Goal: Find specific page/section: Find specific page/section

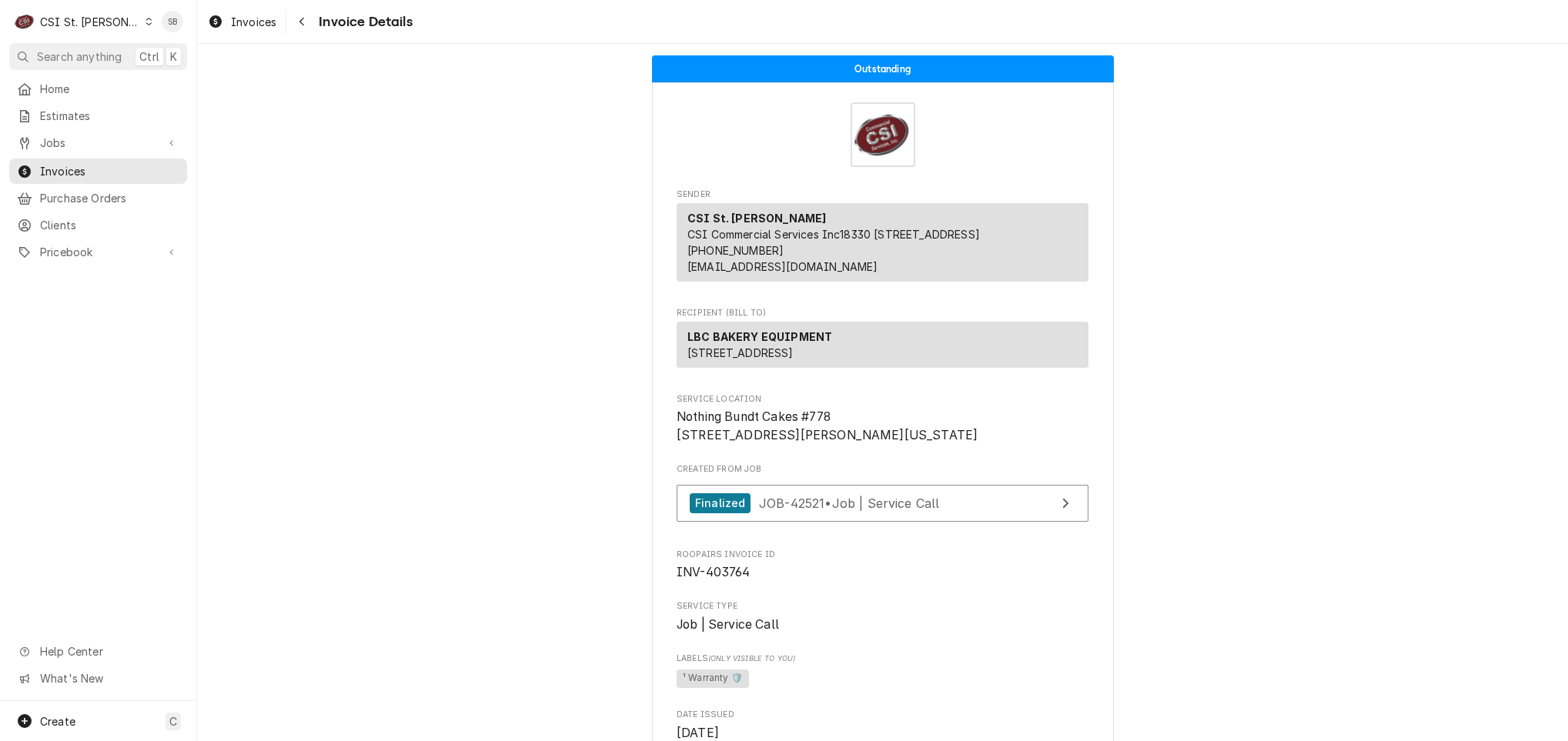
click at [107, 26] on div "CSI St. [PERSON_NAME]" at bounding box center [90, 22] width 100 height 16
click at [451, 192] on html "C CSI St. Louis SB Search anything Ctrl K Home Estimates Jobs Jobs Job Series I…" at bounding box center [784, 370] width 1568 height 741
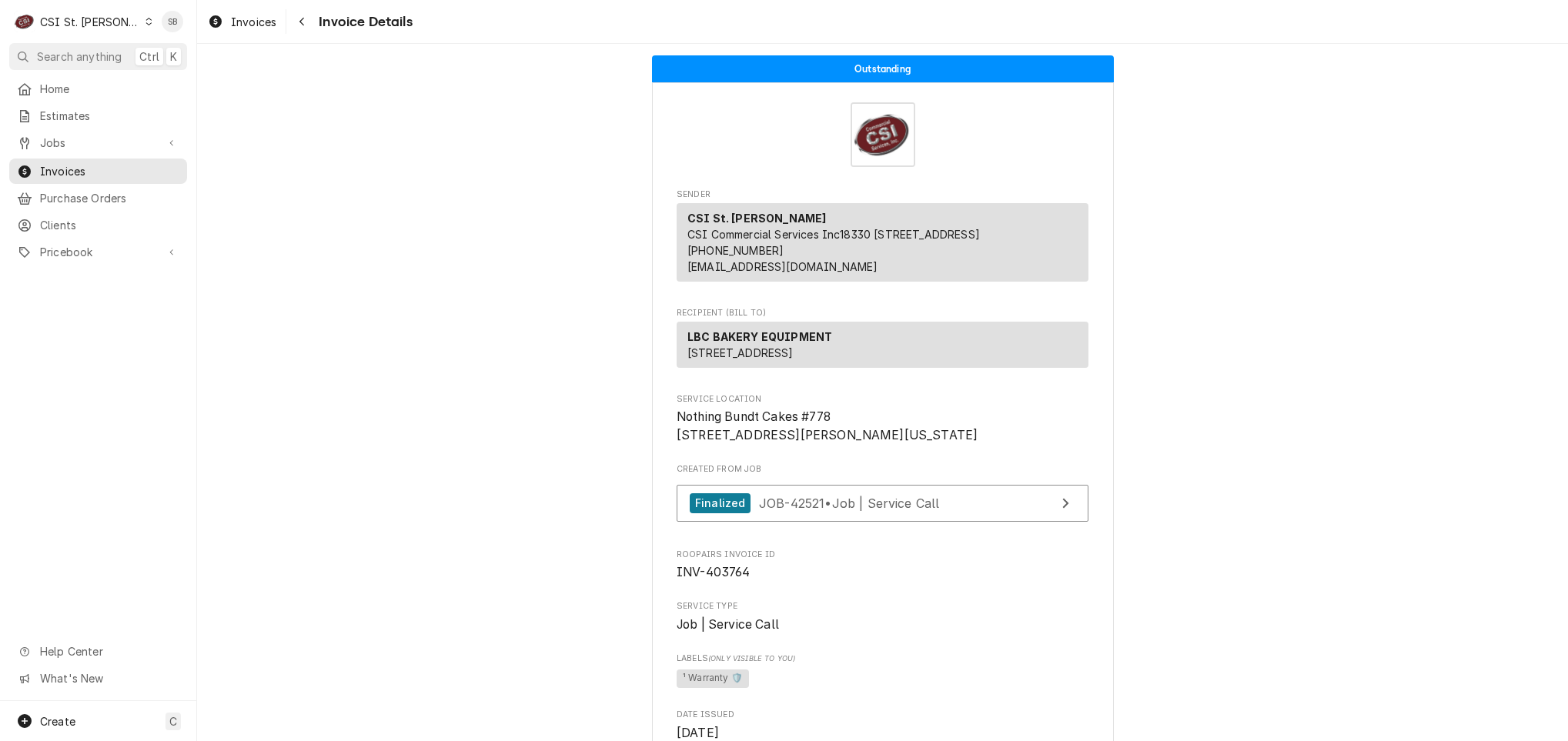
click at [746, 442] on span "Nothing Bundt Cakes #778 2030 Dorsett Rd Maryland Heights, MO 63043" at bounding box center [827, 426] width 301 height 33
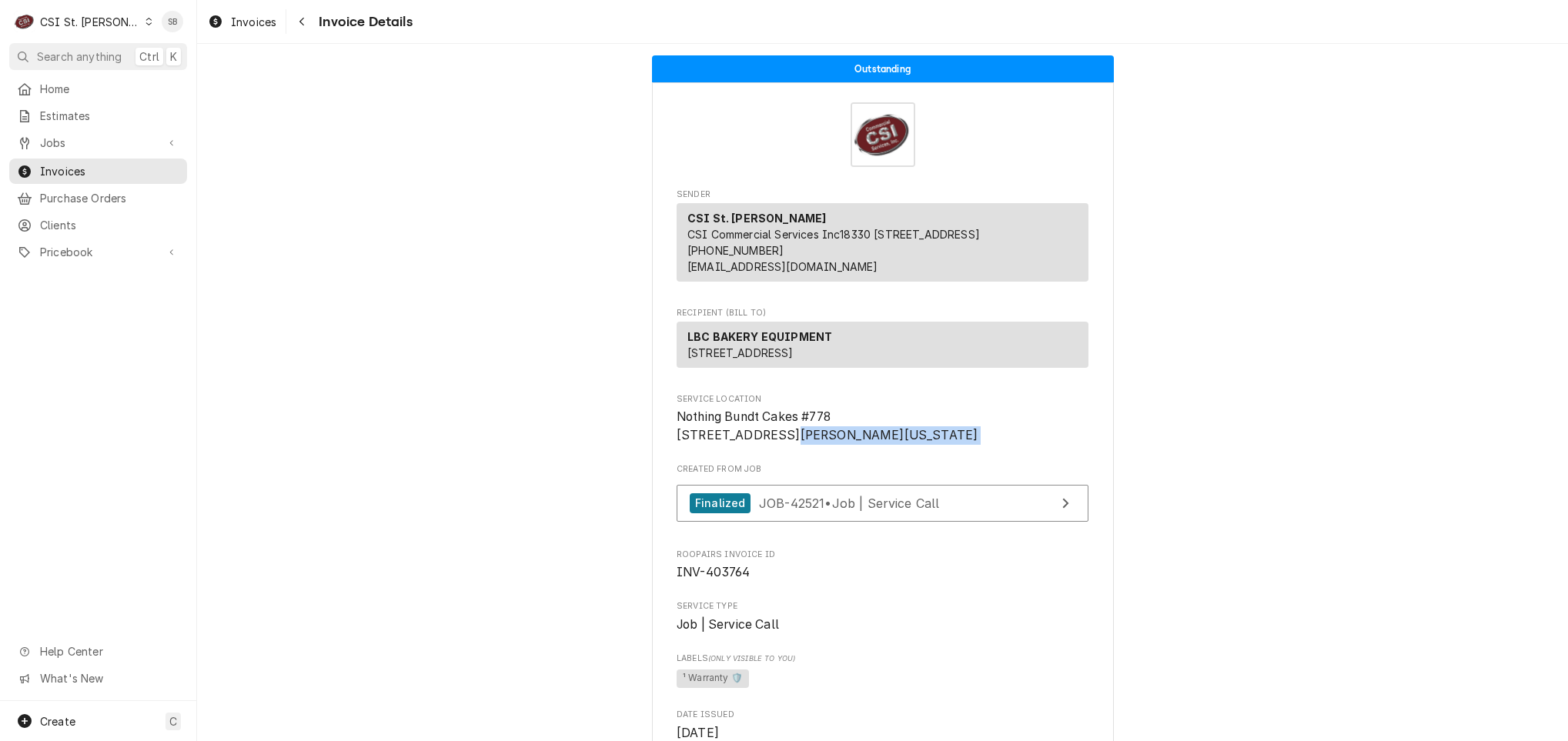
click at [746, 442] on span "Nothing Bundt Cakes #778 2030 Dorsett Rd Maryland Heights, MO 63043" at bounding box center [827, 426] width 301 height 33
drag, startPoint x: 746, startPoint y: 485, endPoint x: 495, endPoint y: 425, distance: 258.1
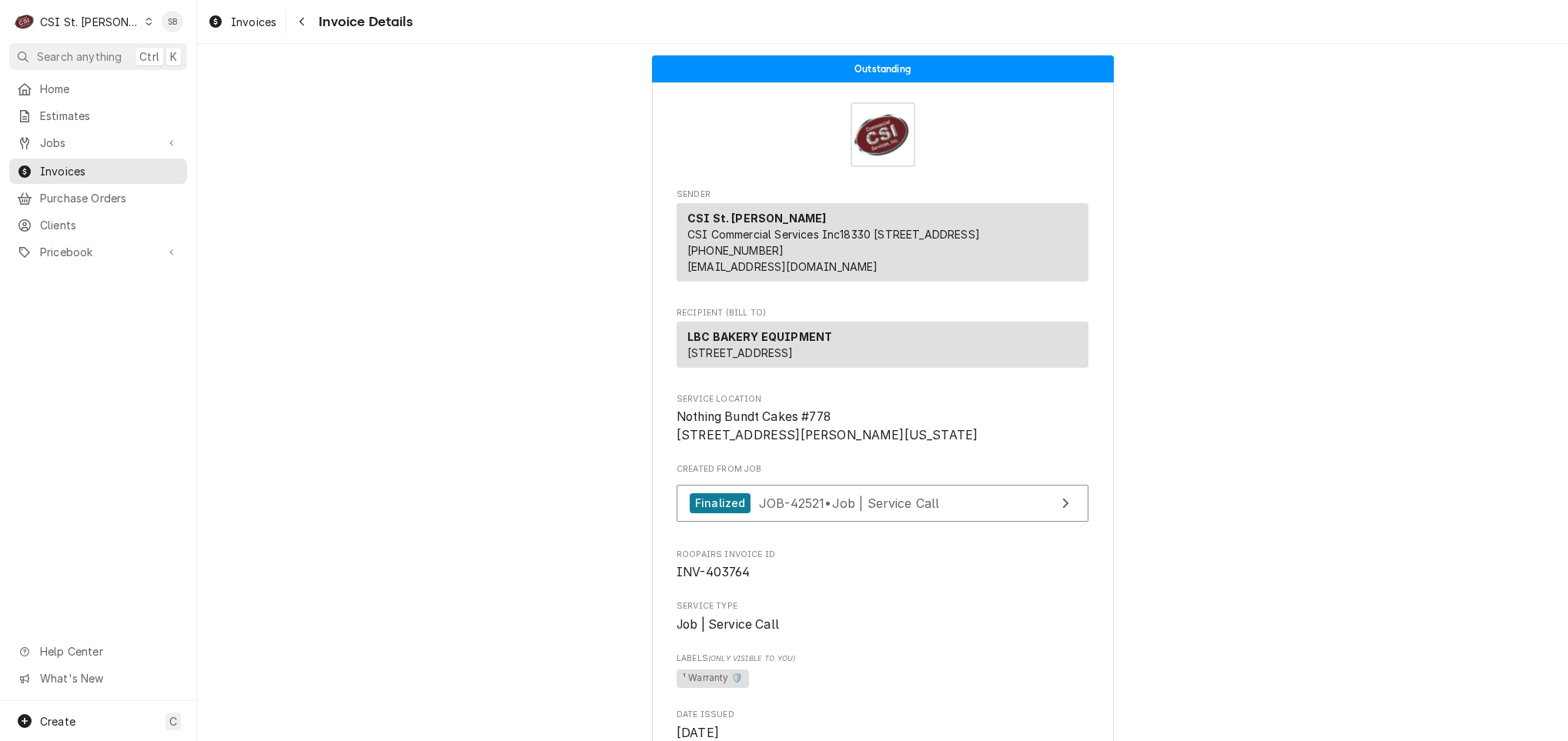
click at [59, 24] on div "CSI St. Louis" at bounding box center [90, 22] width 100 height 16
click at [194, 28] on div "CSI [US_STATE][GEOGRAPHIC_DATA]" at bounding box center [237, 31] width 203 height 16
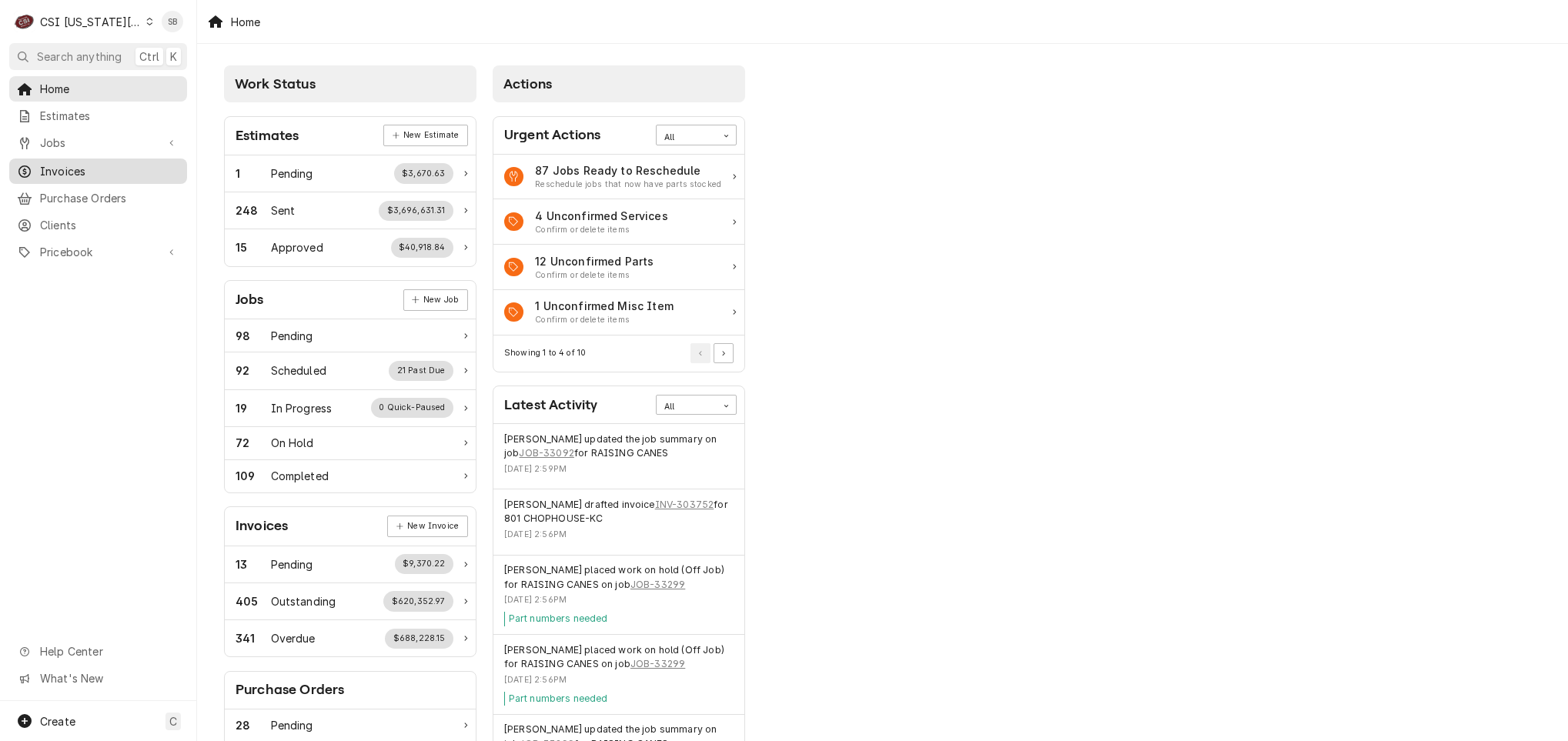
click at [111, 158] on link "Invoices" at bounding box center [98, 171] width 178 height 26
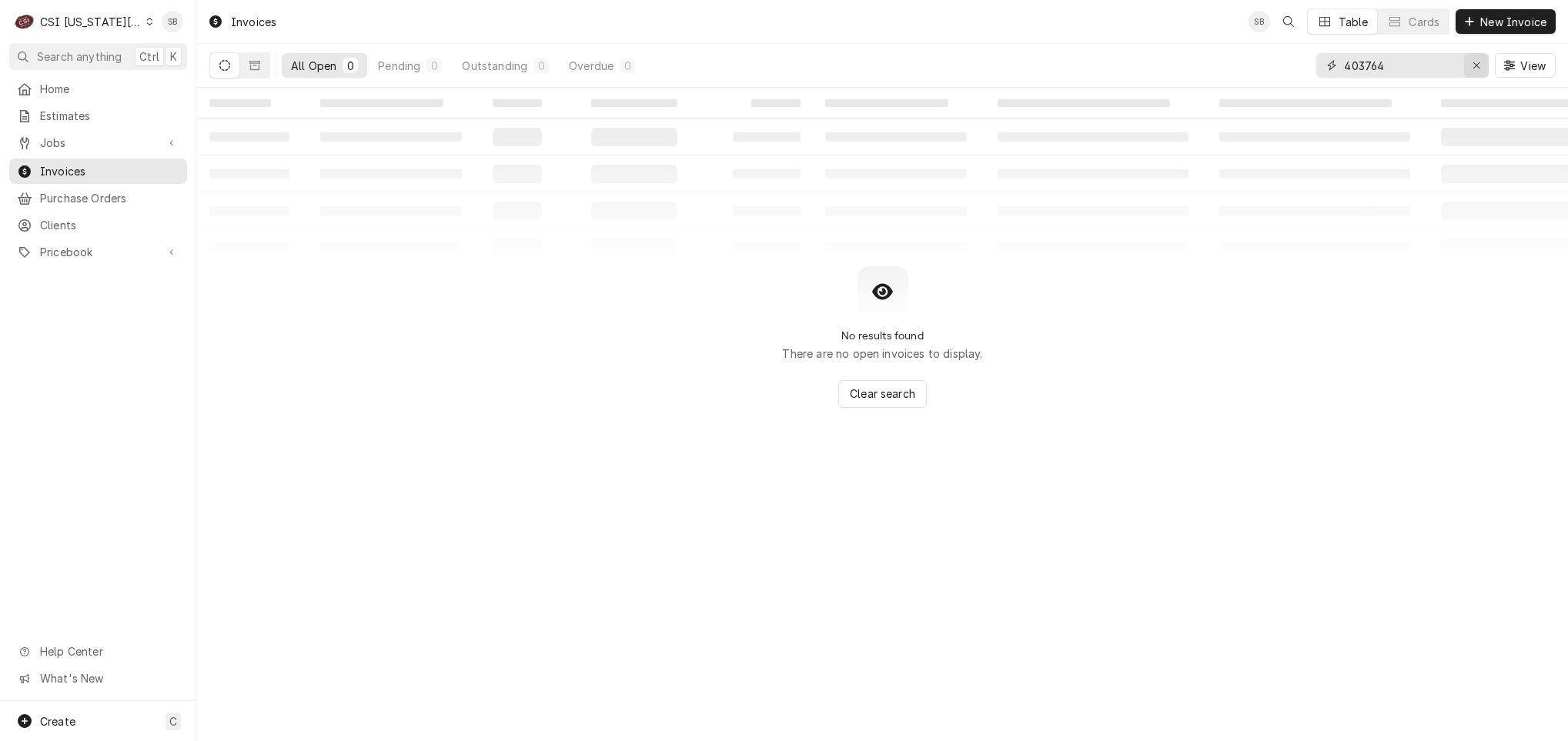
click at [1465, 58] on button "Erase input" at bounding box center [1476, 65] width 25 height 25
paste input "303515"
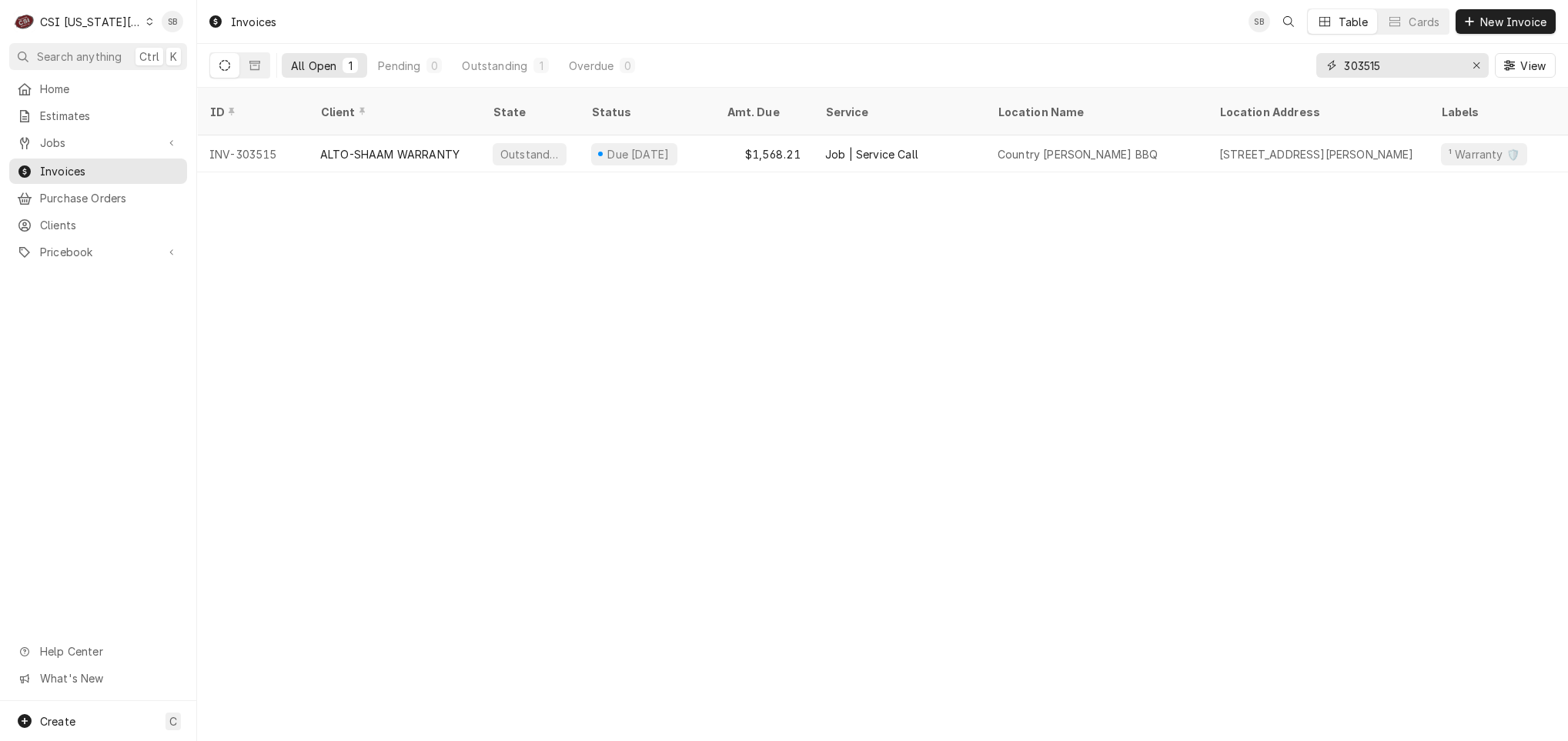
type input "303515"
click at [386, 479] on div "Invoices SB Table Cards New Invoice All Open 1 Pending 0 Outstanding 1 Overdue …" at bounding box center [882, 370] width 1371 height 741
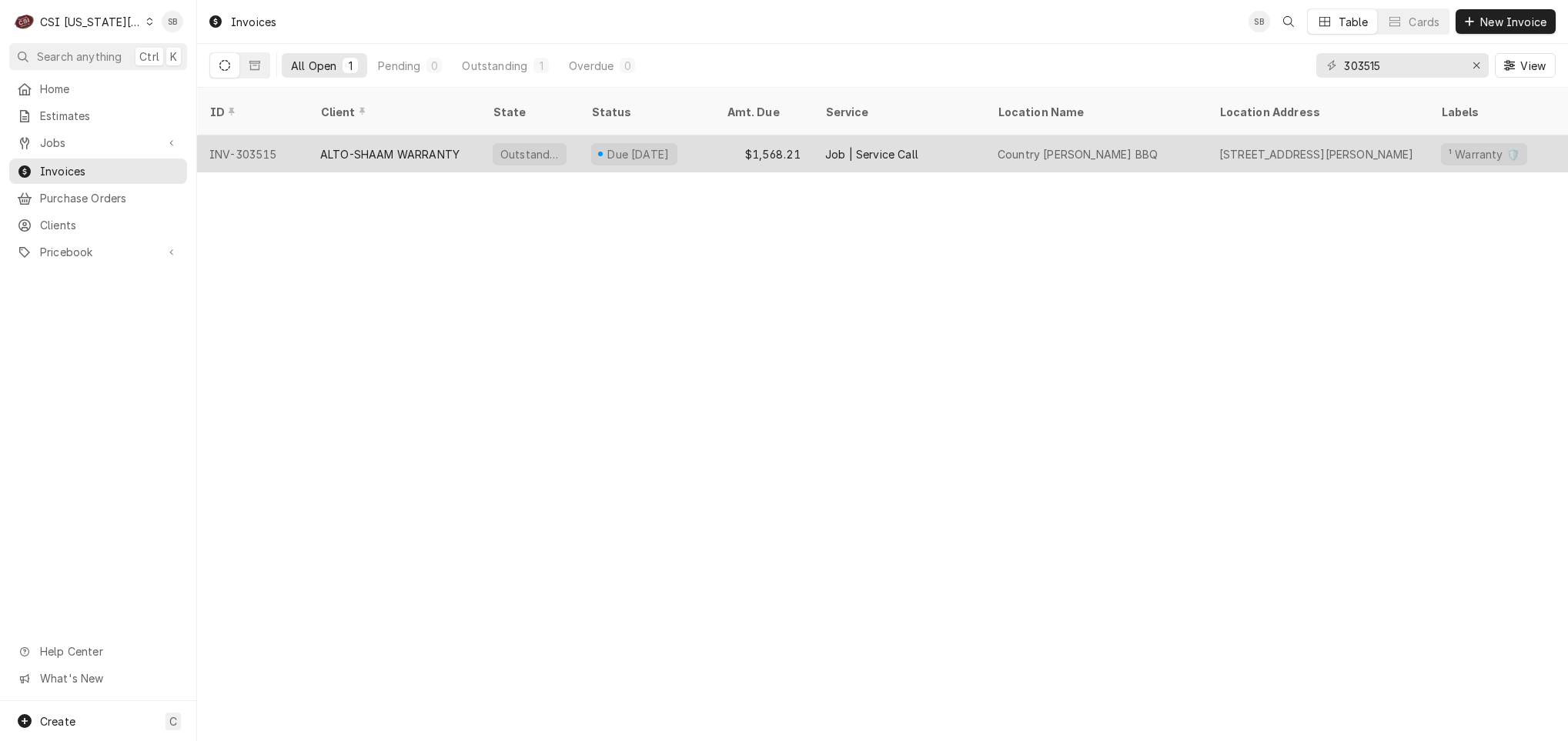
click at [406, 146] on div "ALTO-SHAAM WARRANTY" at bounding box center [390, 154] width 139 height 16
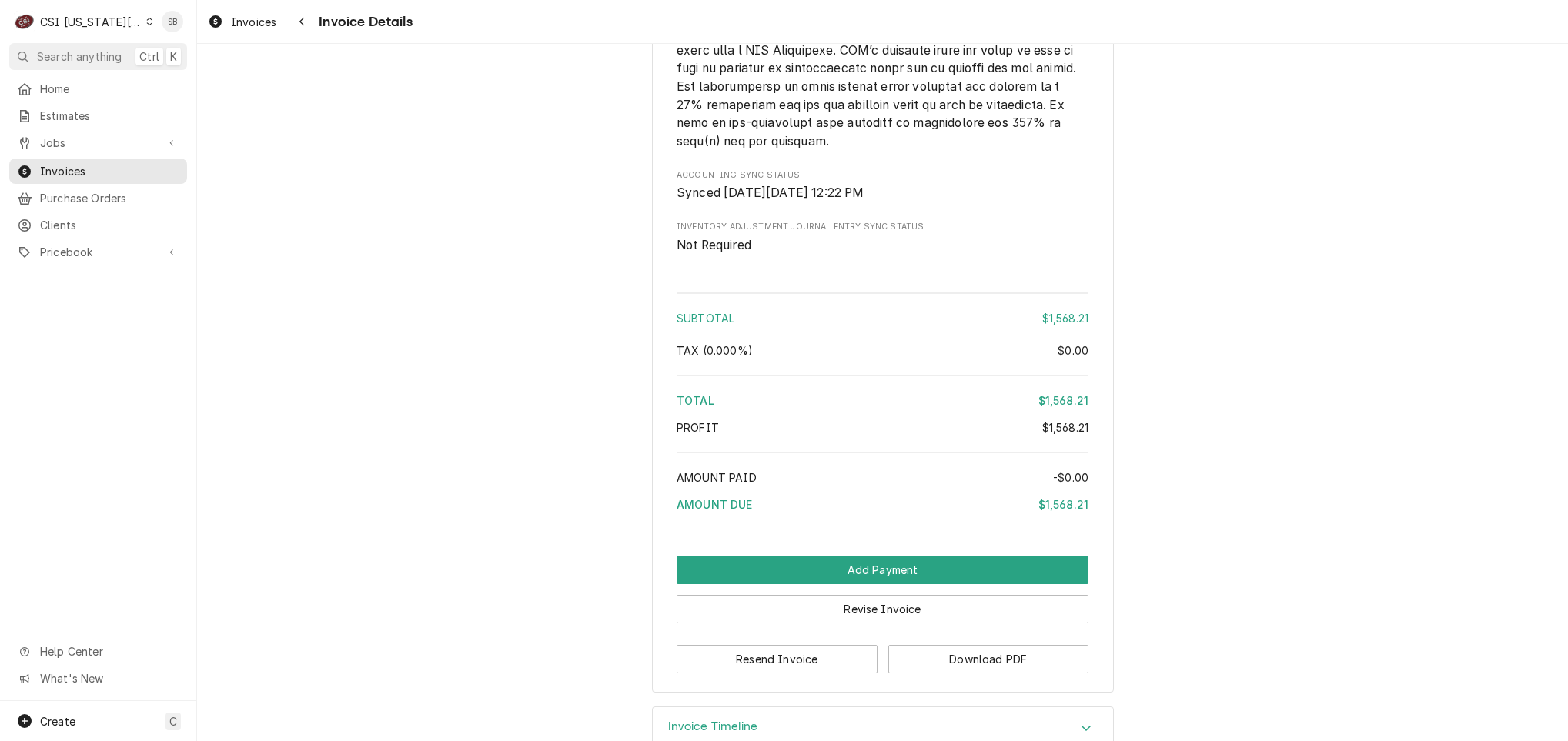
scroll to position [2733, 0]
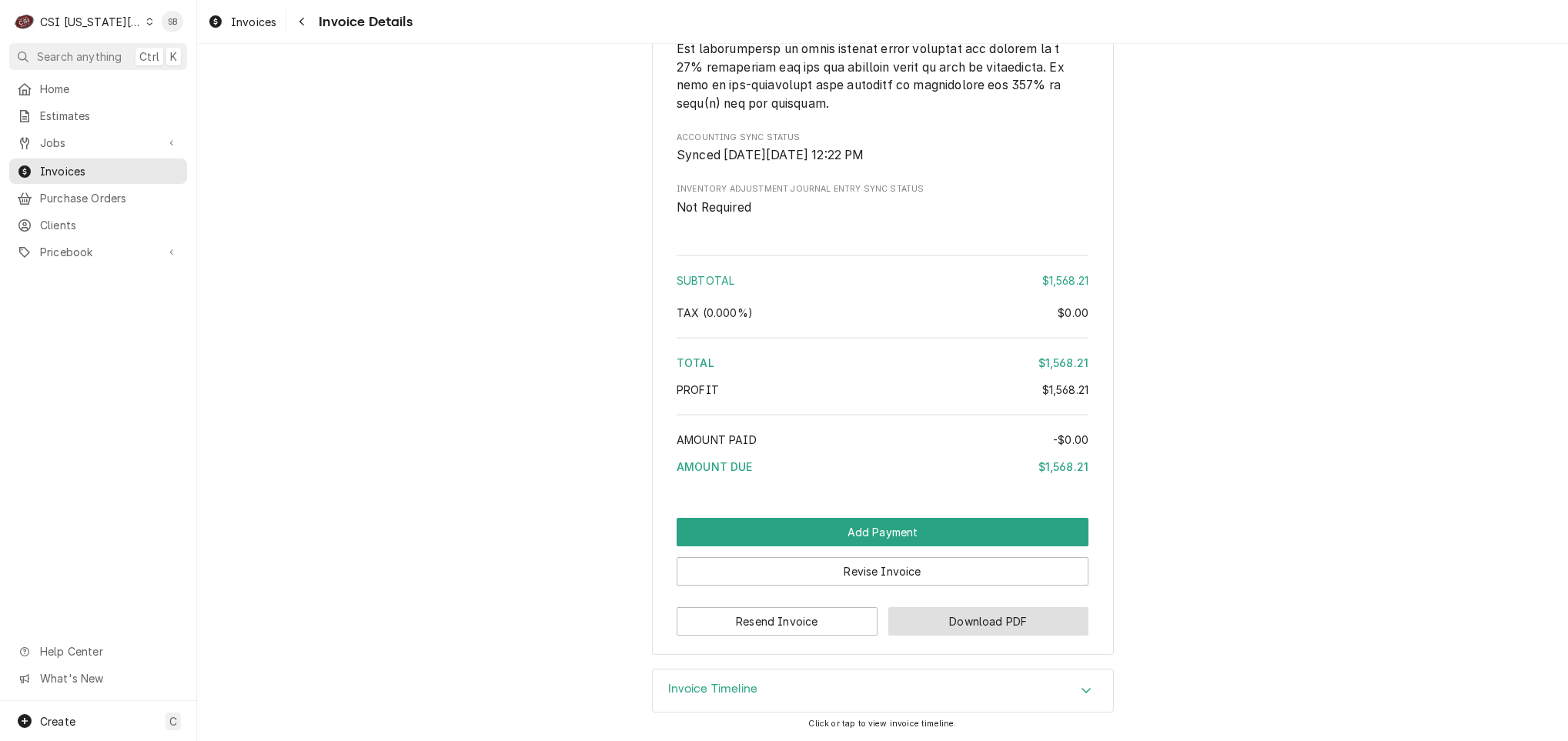
click at [963, 627] on button "Download PDF" at bounding box center [988, 621] width 201 height 28
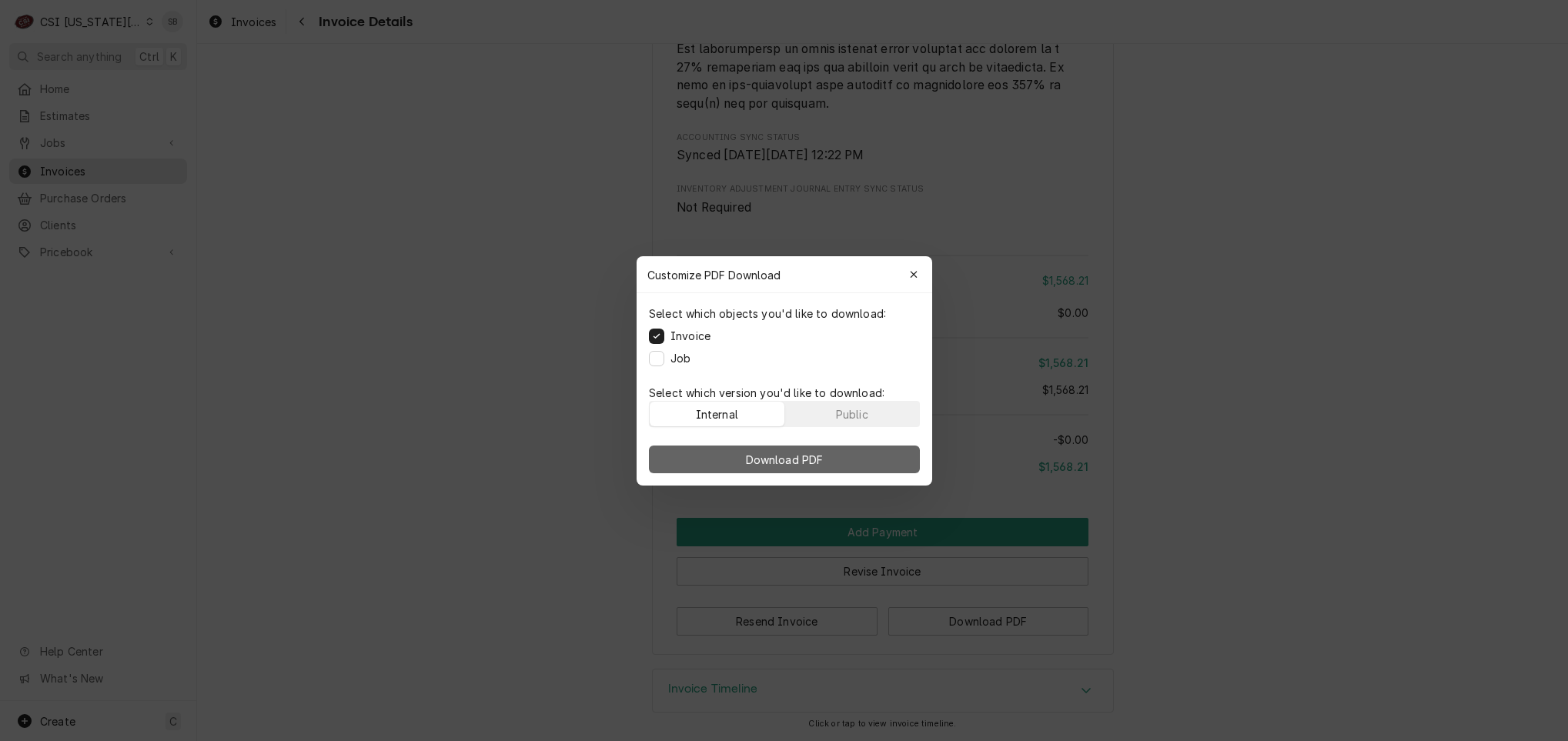
click at [802, 464] on span "Download PDF" at bounding box center [784, 459] width 84 height 16
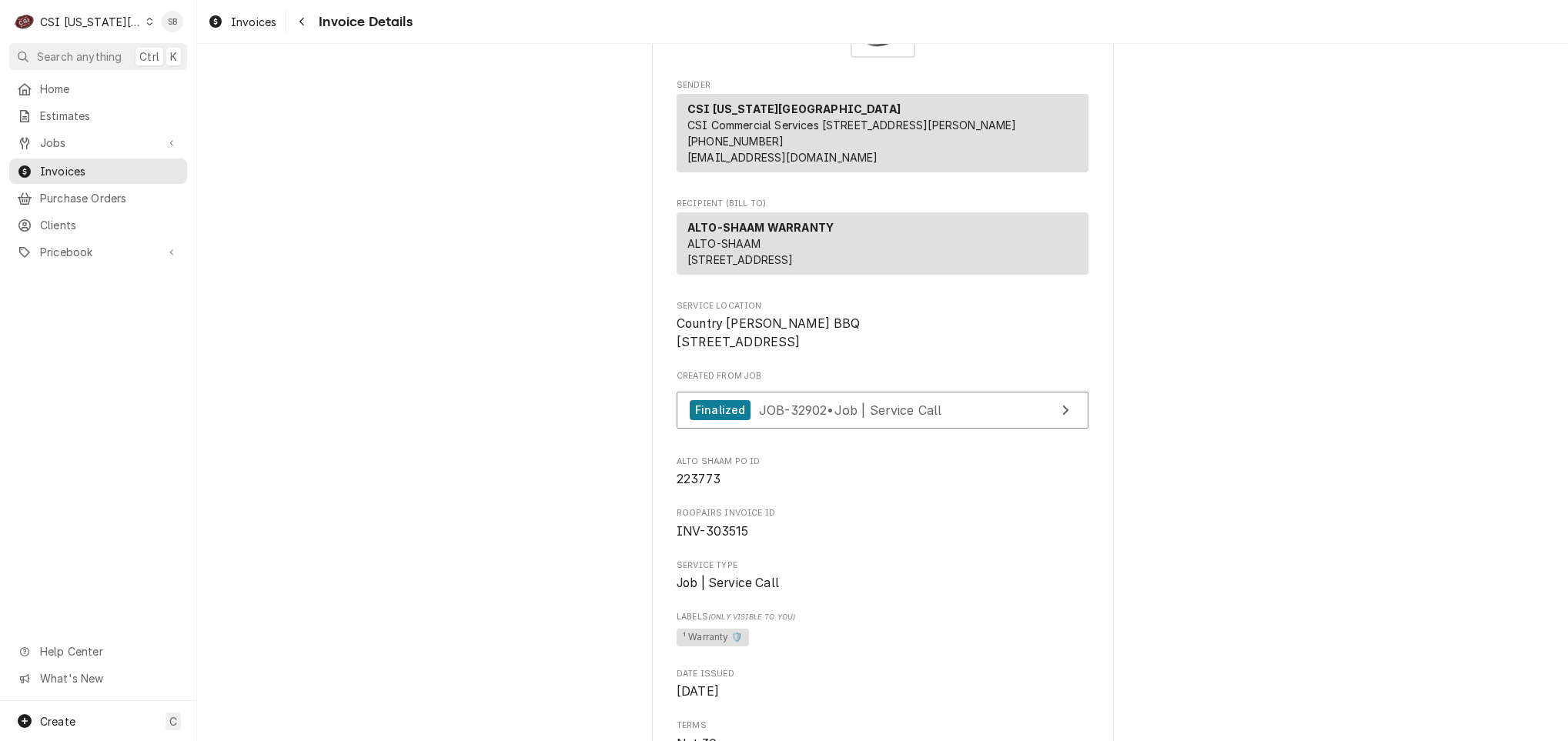
scroll to position [0, 0]
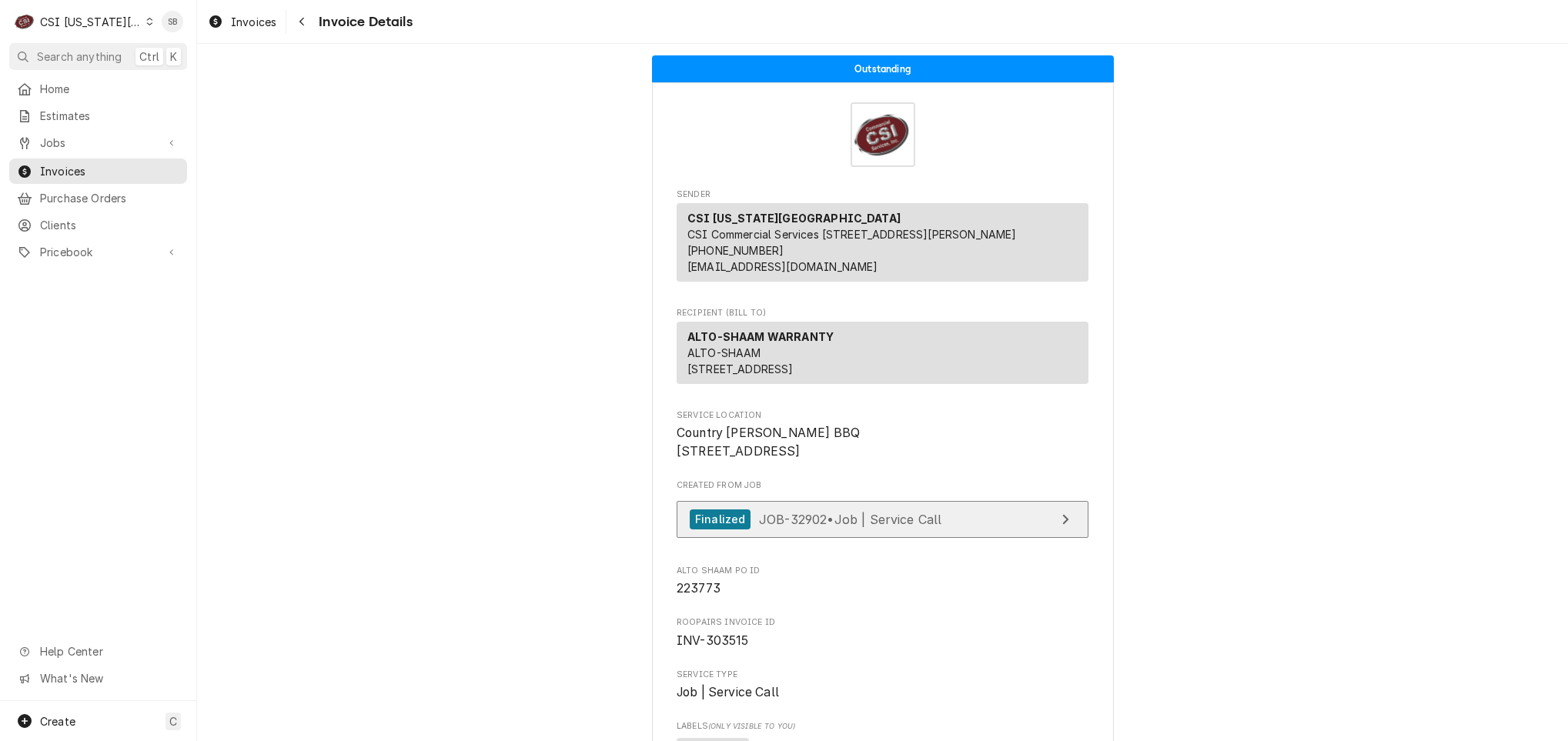
click at [806, 527] on span "JOB-32902 • Job | Service Call" at bounding box center [850, 519] width 183 height 15
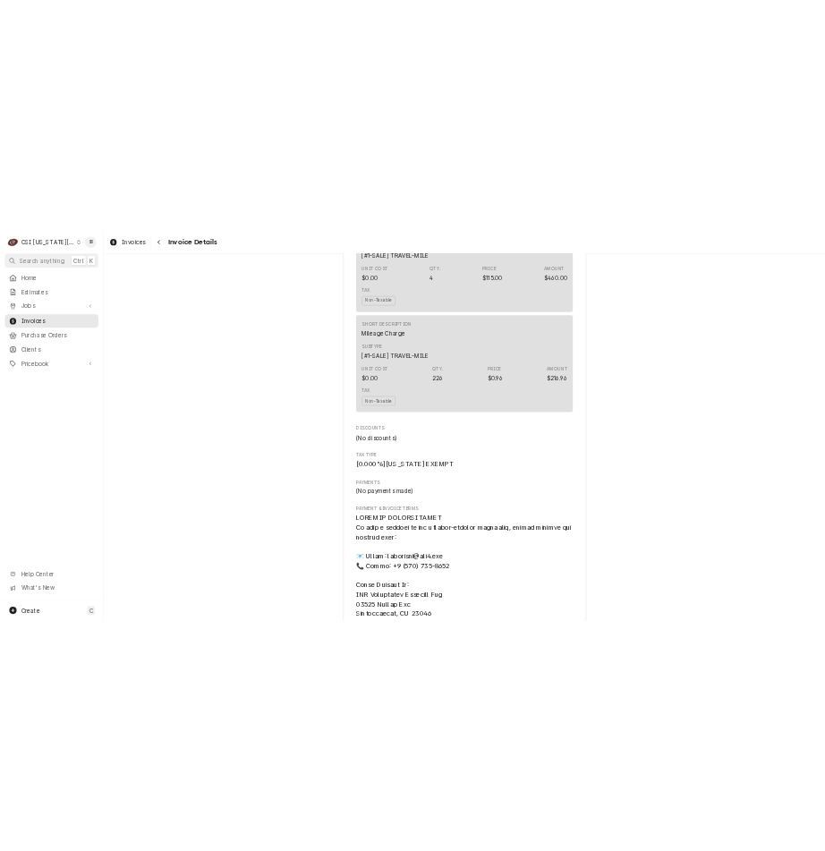
scroll to position [1879, 0]
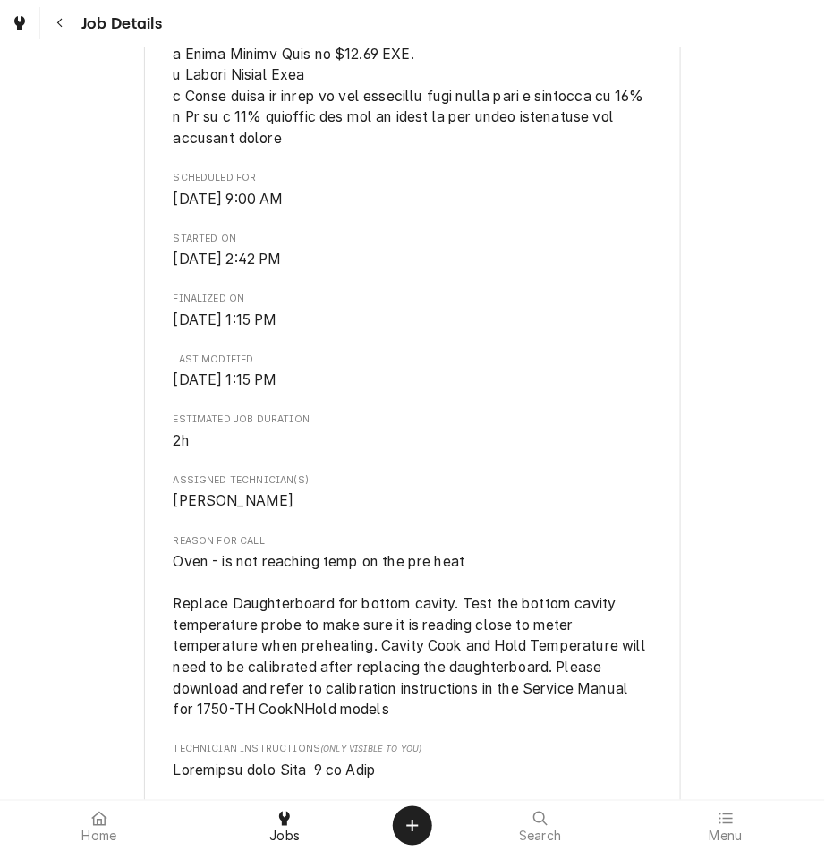
scroll to position [1342, 0]
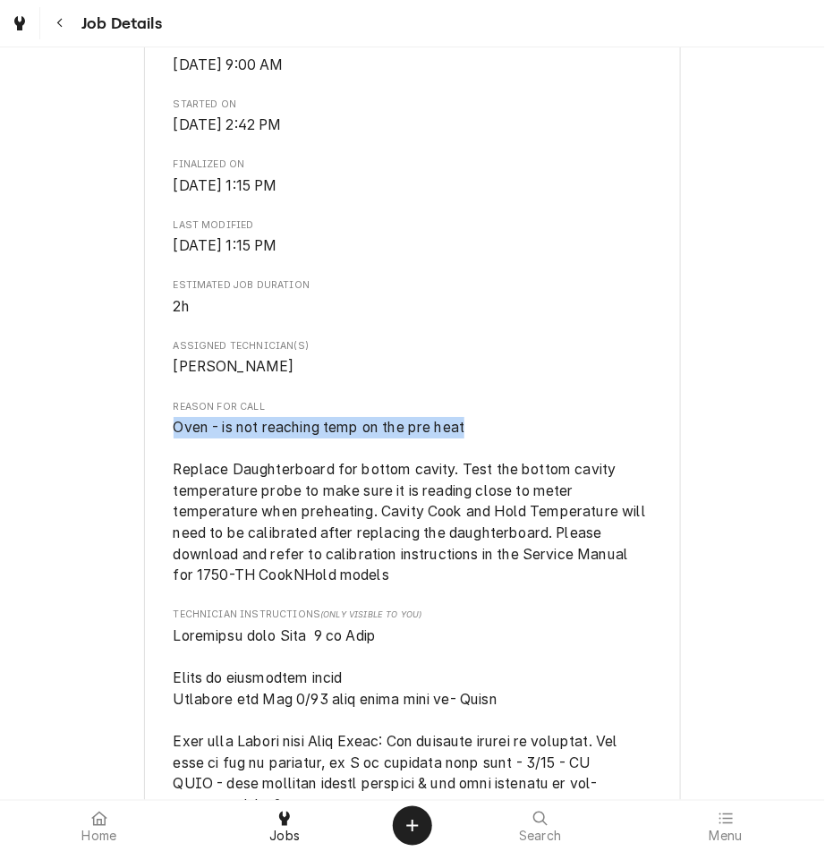
drag, startPoint x: 250, startPoint y: 449, endPoint x: 124, endPoint y: 452, distance: 125.3
click at [124, 452] on div "Completed and Invoiced ALTO-SHAAM WARRANTY Country Cabin Roberts BBQ / 2534 Kes…" at bounding box center [412, 760] width 825 height 4073
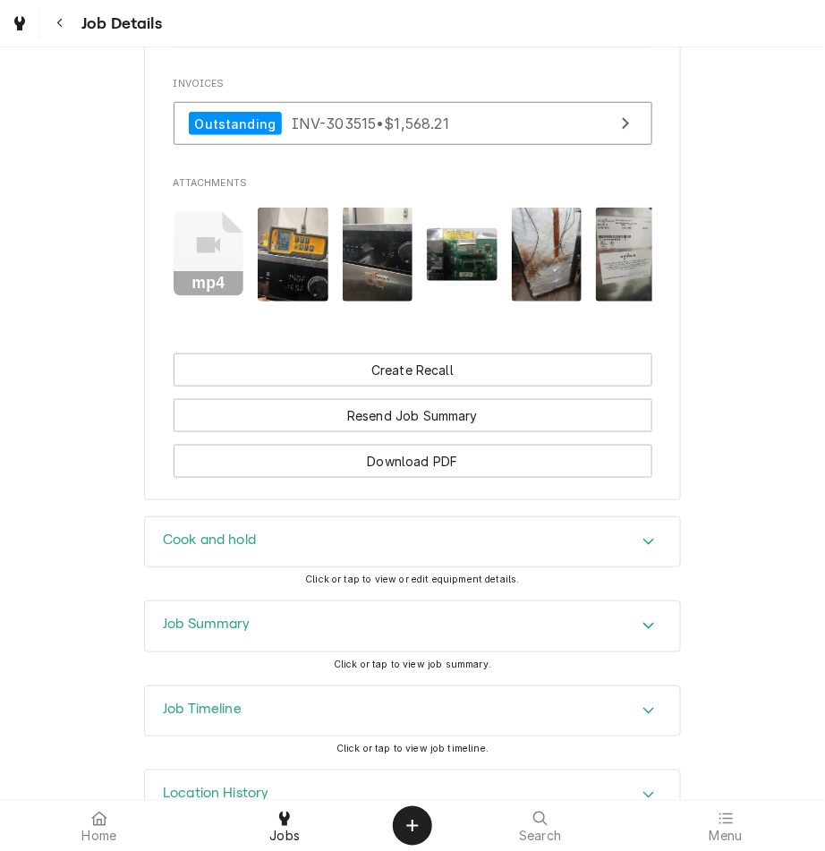
scroll to position [3677, 0]
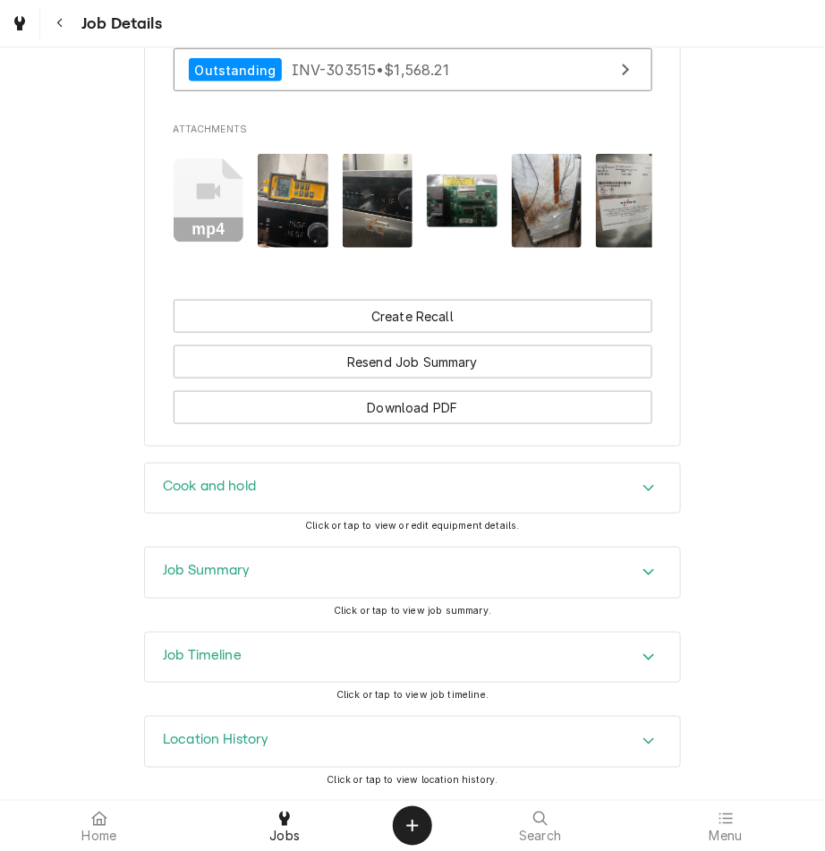
click at [291, 567] on div "Job Summary" at bounding box center [412, 572] width 535 height 50
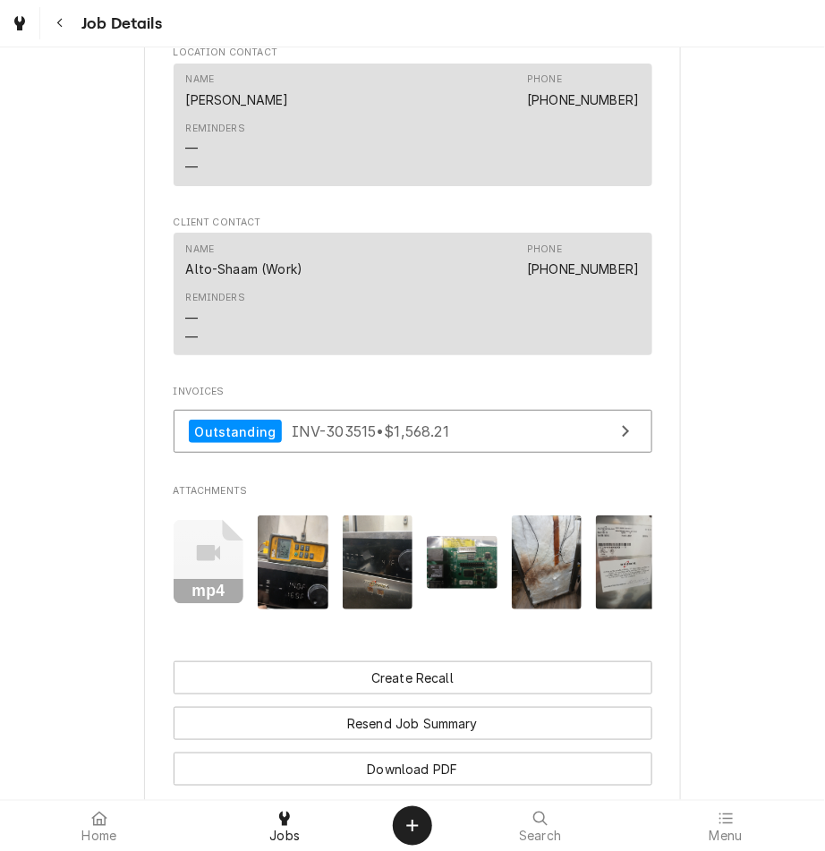
scroll to position [3345, 0]
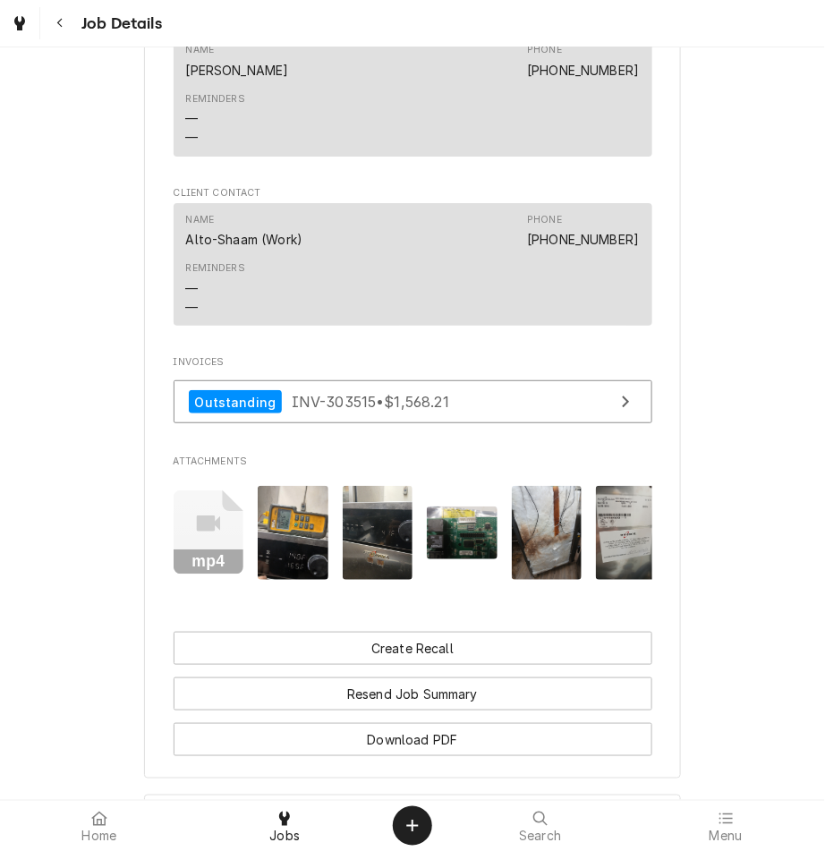
click at [208, 516] on icon "Attachments" at bounding box center [209, 524] width 24 height 16
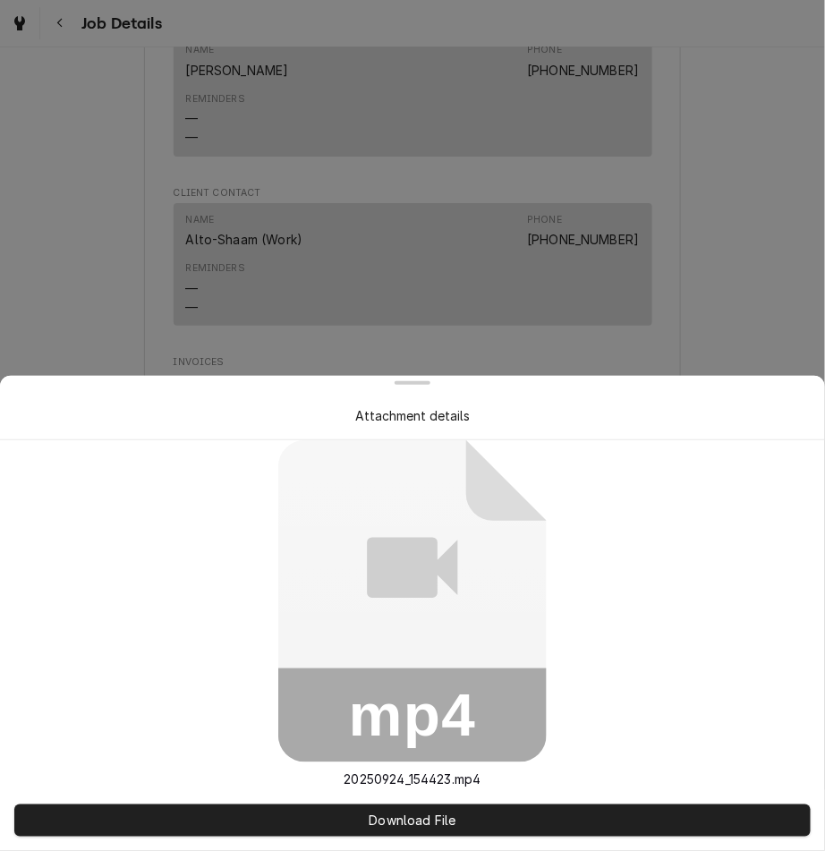
click at [652, 245] on div at bounding box center [412, 425] width 825 height 851
